Goal: Task Accomplishment & Management: Complete application form

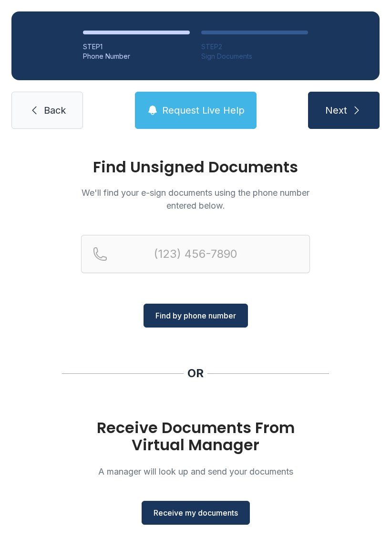
click at [221, 511] on span "Receive my documents" at bounding box center [196, 512] width 85 height 11
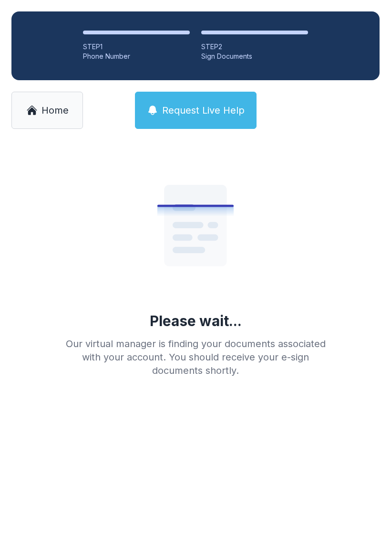
click at [53, 113] on span "Home" at bounding box center [55, 110] width 27 height 13
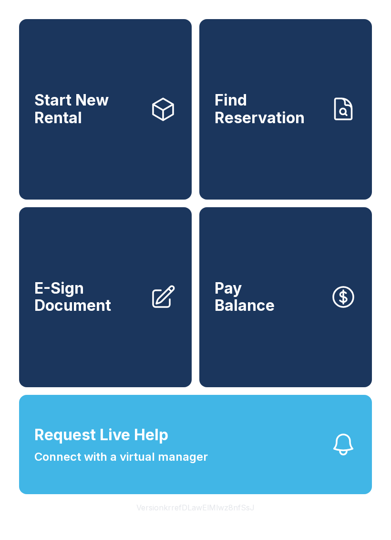
click at [135, 315] on span "E-Sign Document" at bounding box center [88, 297] width 108 height 35
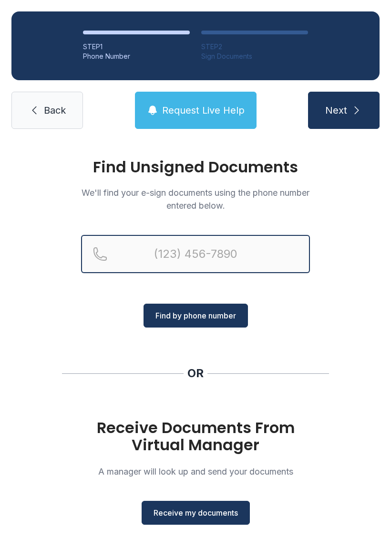
click at [207, 255] on input "Reservation phone number" at bounding box center [195, 254] width 229 height 38
type input "[PHONE_NUMBER]"
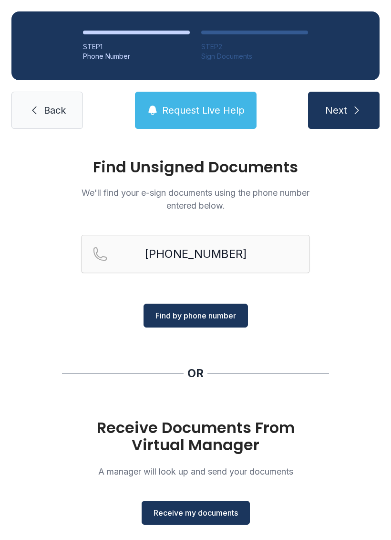
click at [224, 314] on span "Find by phone number" at bounding box center [196, 315] width 81 height 11
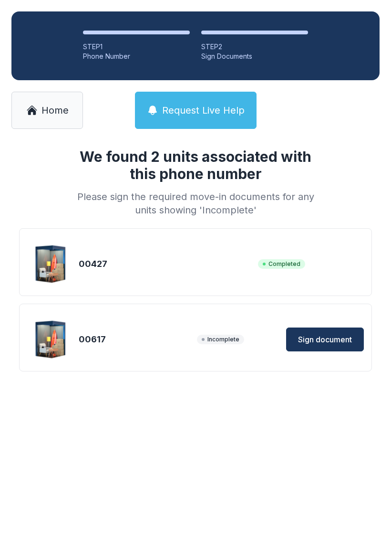
click at [327, 340] on span "Sign document" at bounding box center [325, 339] width 54 height 11
click at [53, 118] on link "Home" at bounding box center [47, 110] width 72 height 37
